Goal: Task Accomplishment & Management: Use online tool/utility

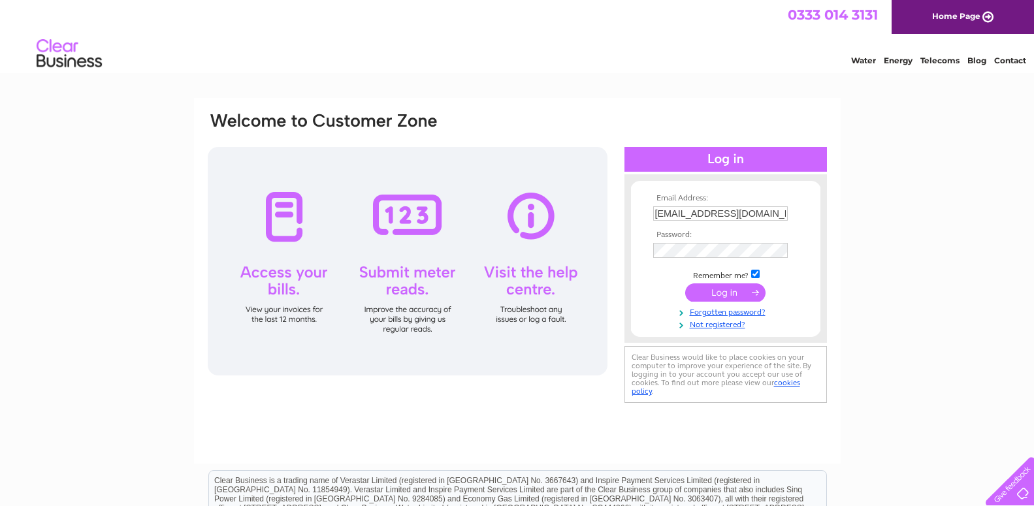
click at [717, 294] on input "submit" at bounding box center [725, 292] width 80 height 18
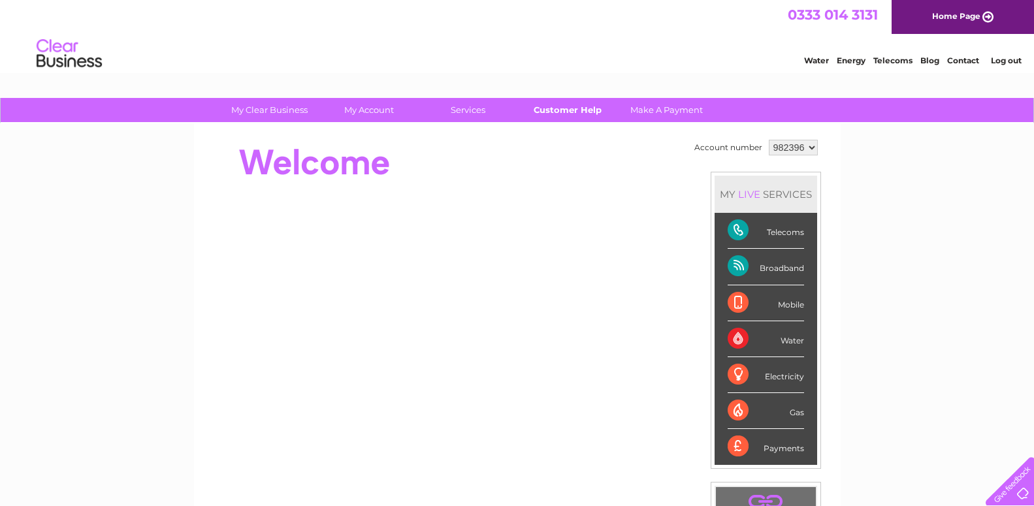
click at [561, 109] on link "Customer Help" at bounding box center [567, 110] width 108 height 24
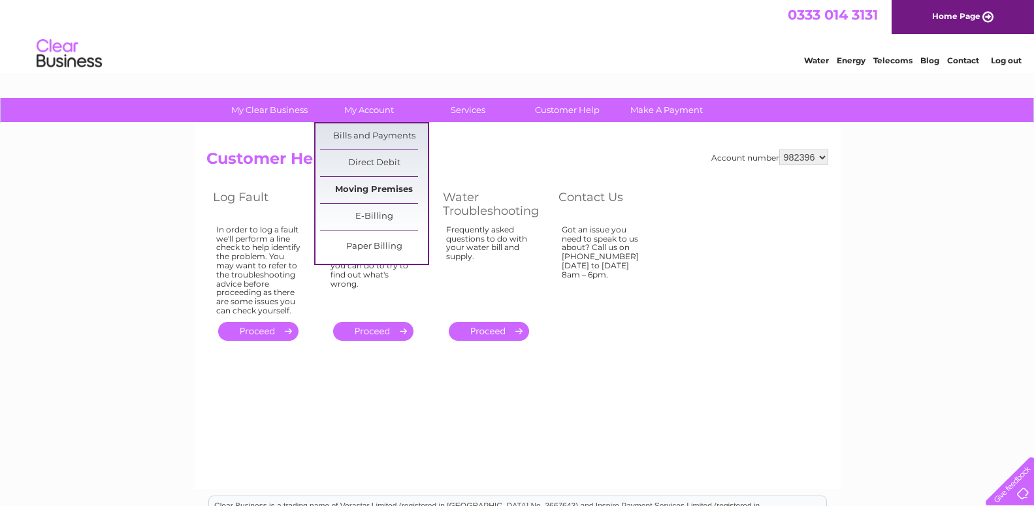
click at [387, 189] on link "Moving Premises" at bounding box center [374, 190] width 108 height 26
